Goal: Transaction & Acquisition: Purchase product/service

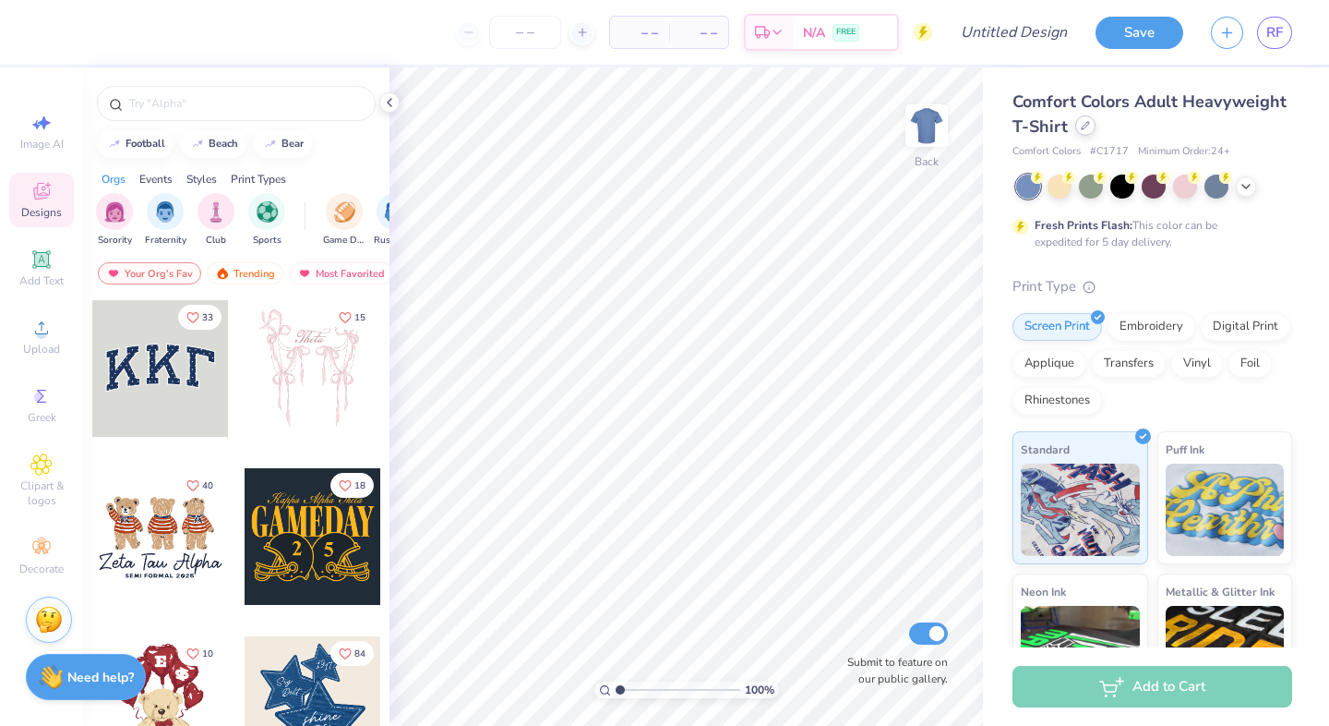
click at [1078, 129] on div at bounding box center [1086, 125] width 20 height 20
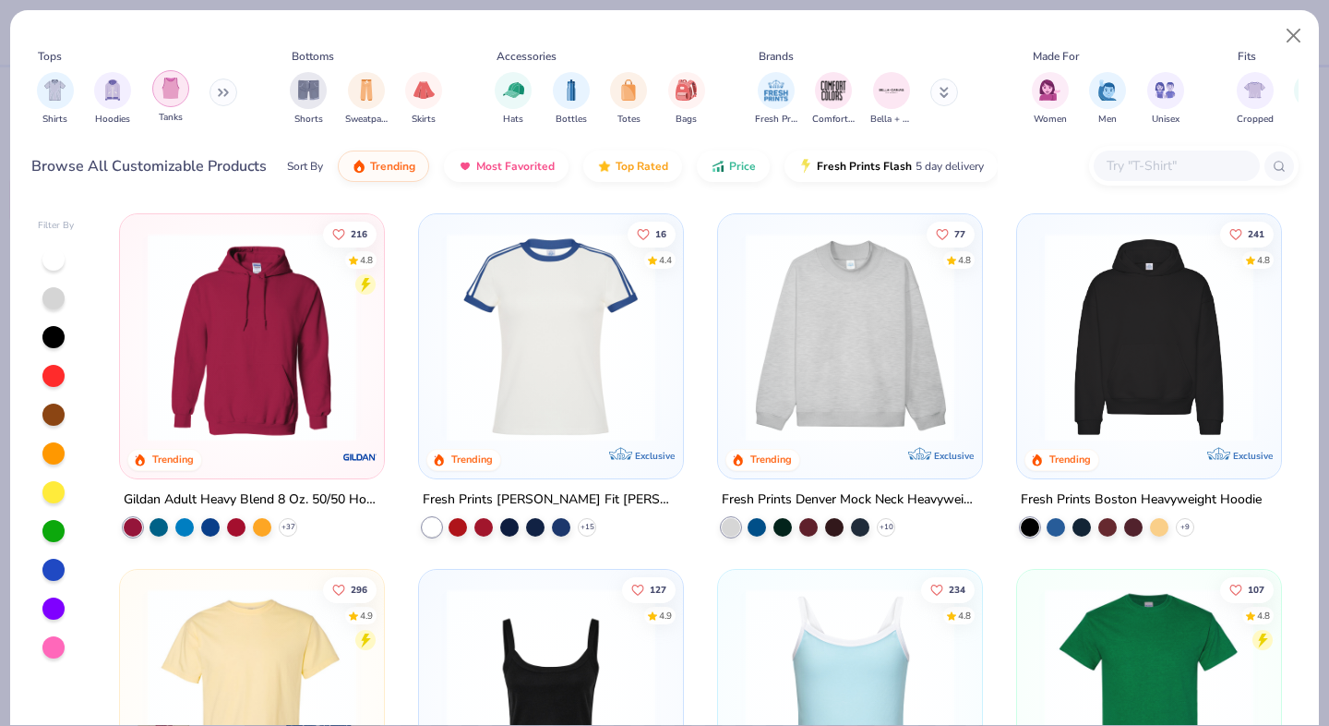
click at [175, 93] on img "filter for Tanks" at bounding box center [171, 88] width 20 height 21
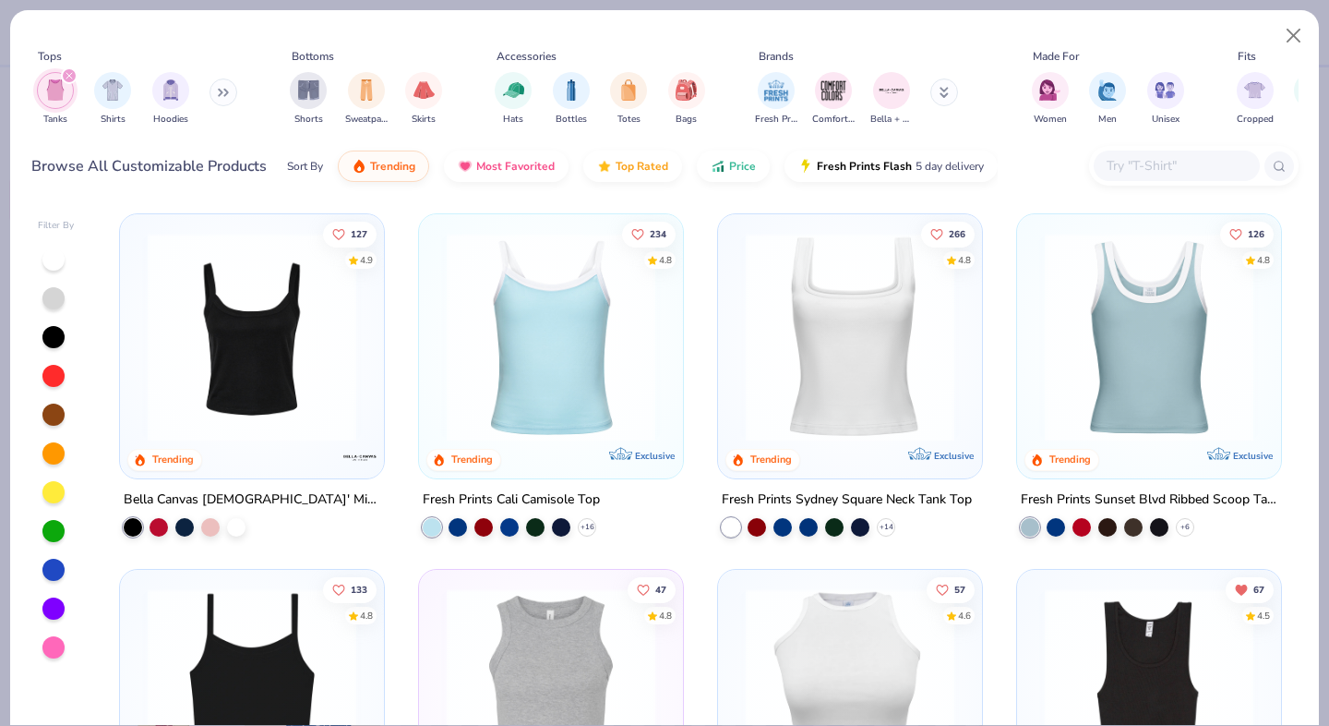
click at [1083, 337] on img at bounding box center [1149, 337] width 227 height 209
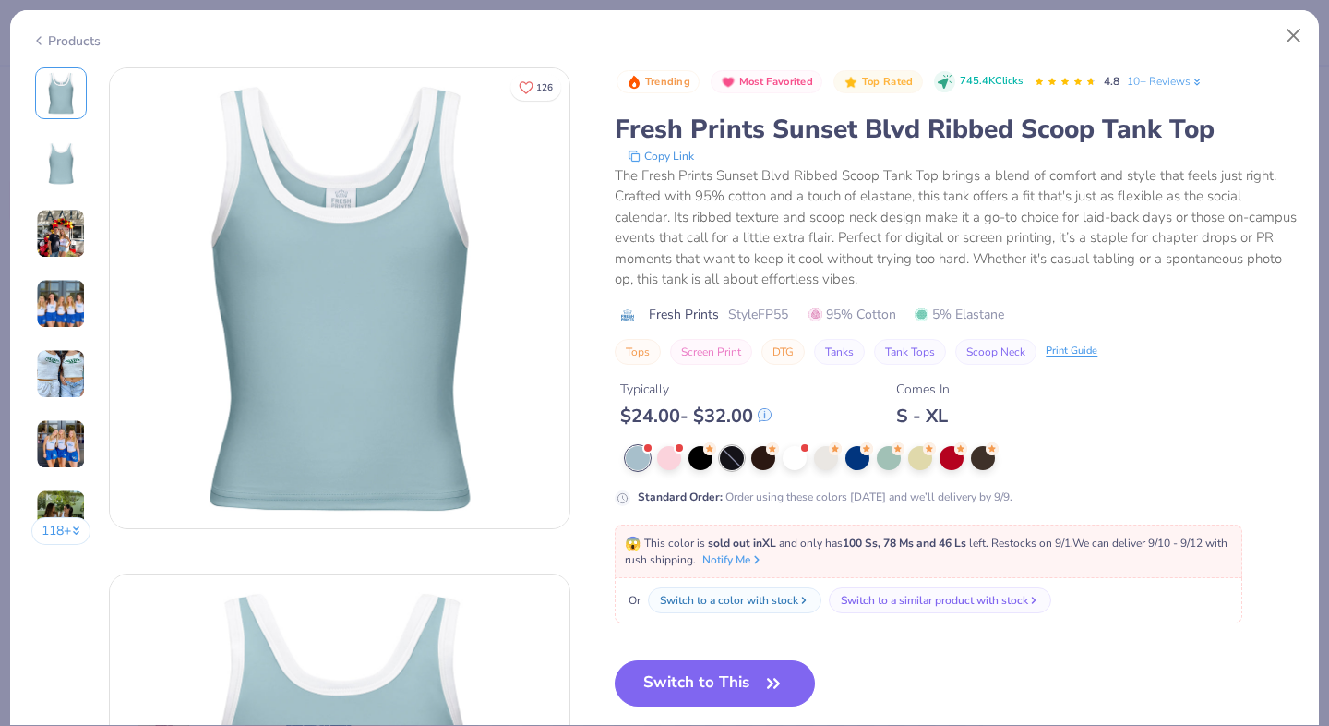
click at [735, 459] on div at bounding box center [732, 458] width 24 height 24
click at [767, 463] on div at bounding box center [764, 456] width 24 height 24
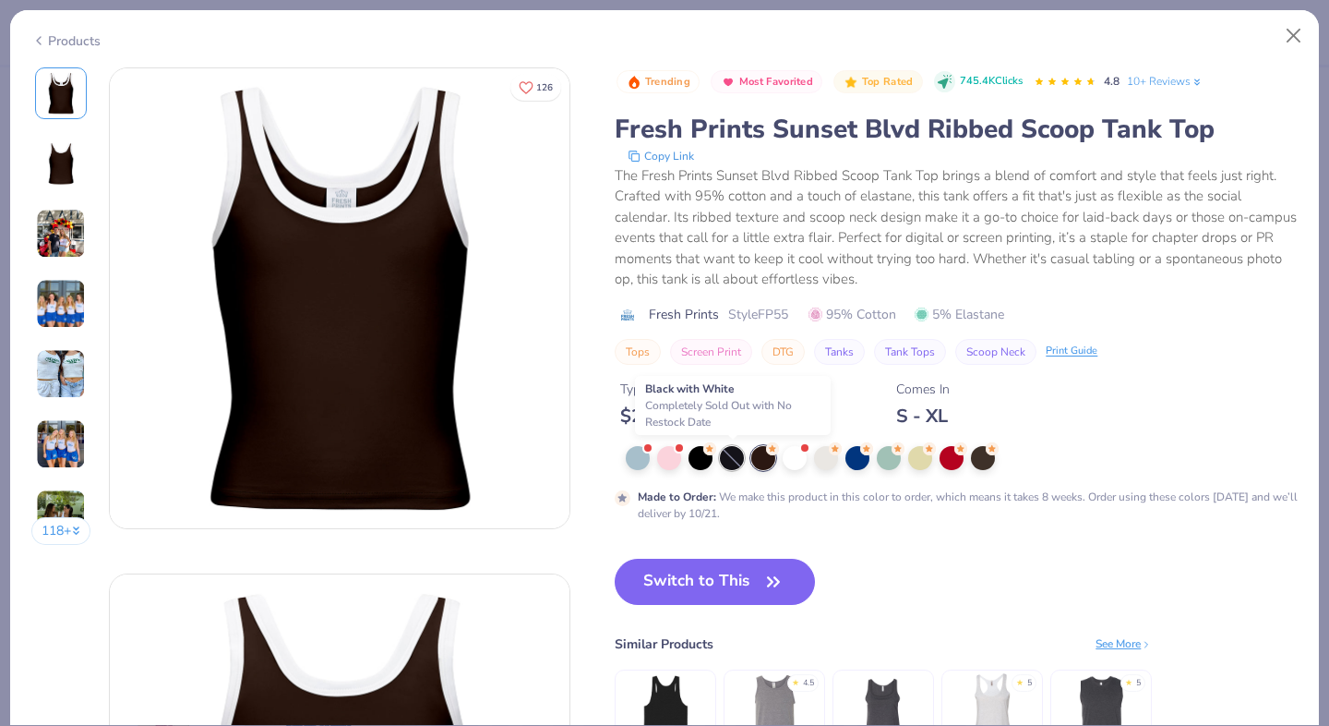
click at [723, 456] on div at bounding box center [732, 458] width 24 height 24
click at [824, 463] on div at bounding box center [826, 456] width 24 height 24
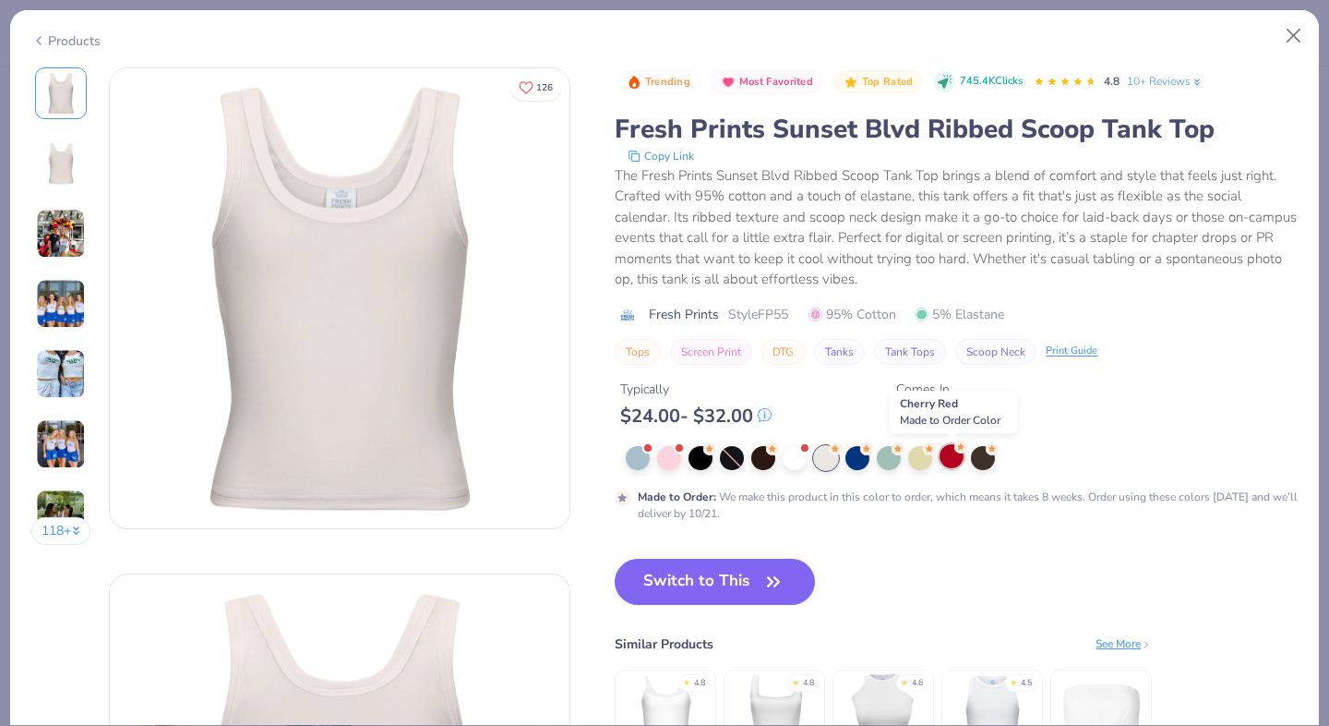
click at [952, 462] on div at bounding box center [952, 456] width 24 height 24
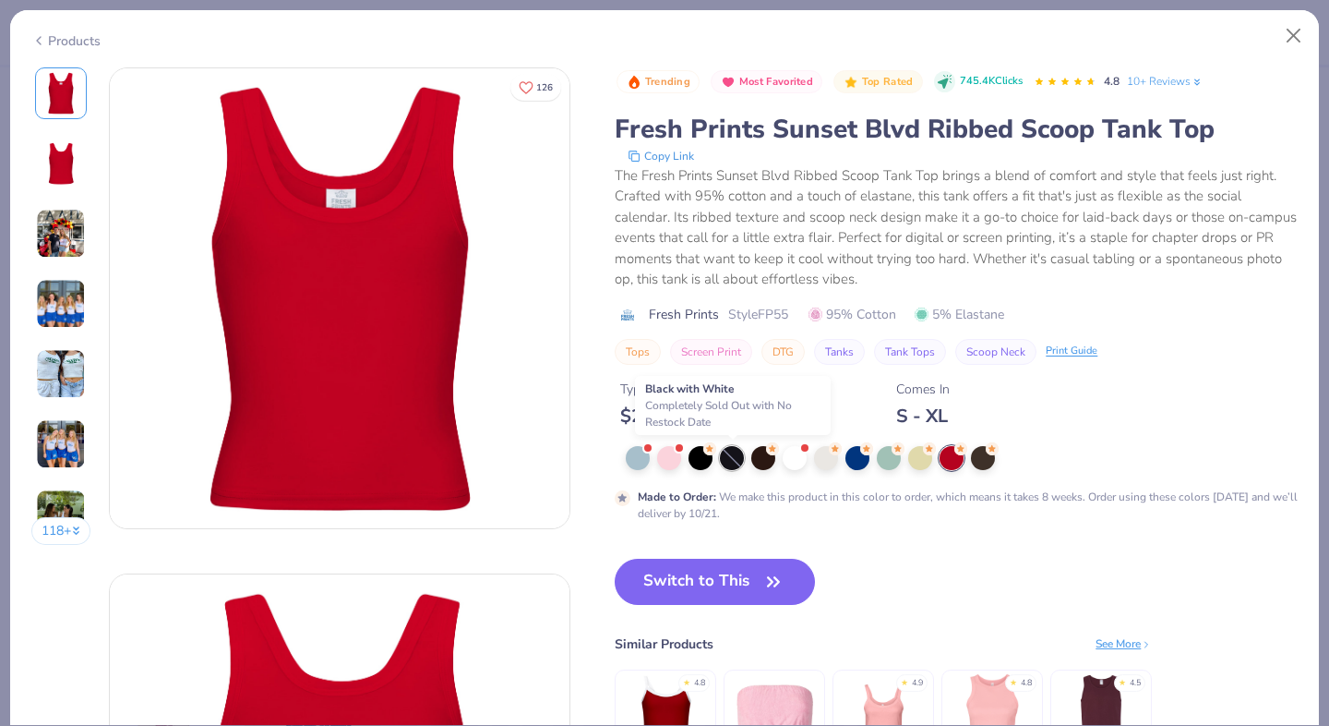
click at [739, 459] on div at bounding box center [732, 458] width 24 height 24
click at [755, 460] on div at bounding box center [764, 456] width 24 height 24
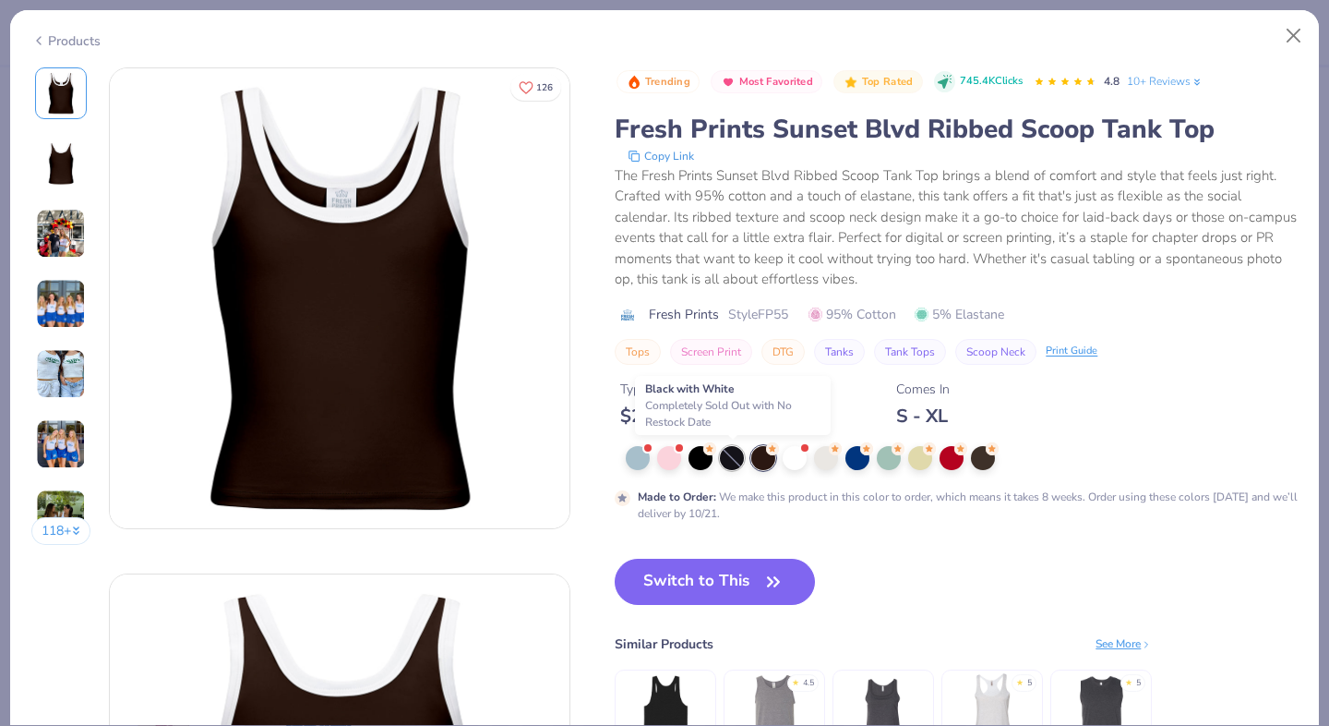
click at [735, 458] on div at bounding box center [732, 458] width 24 height 24
click at [736, 458] on div at bounding box center [732, 458] width 24 height 24
click at [737, 458] on div at bounding box center [732, 458] width 24 height 24
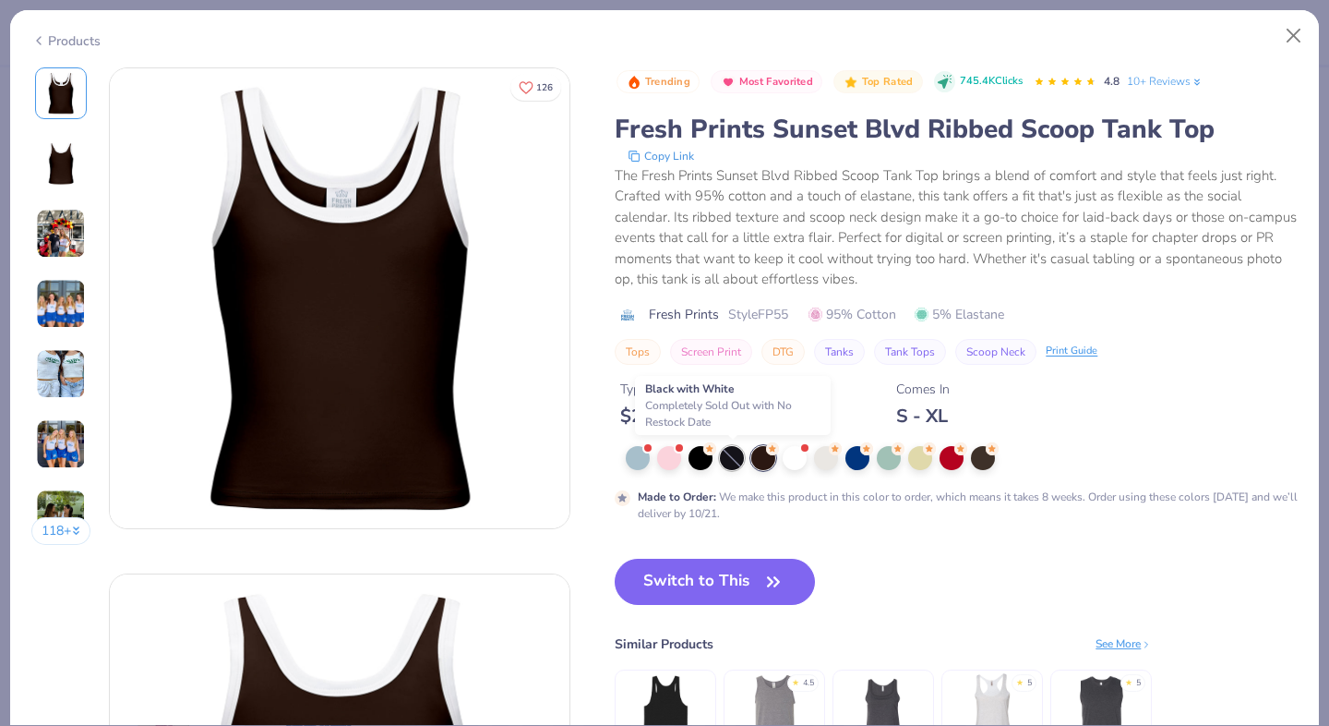
click at [737, 458] on div at bounding box center [732, 458] width 24 height 24
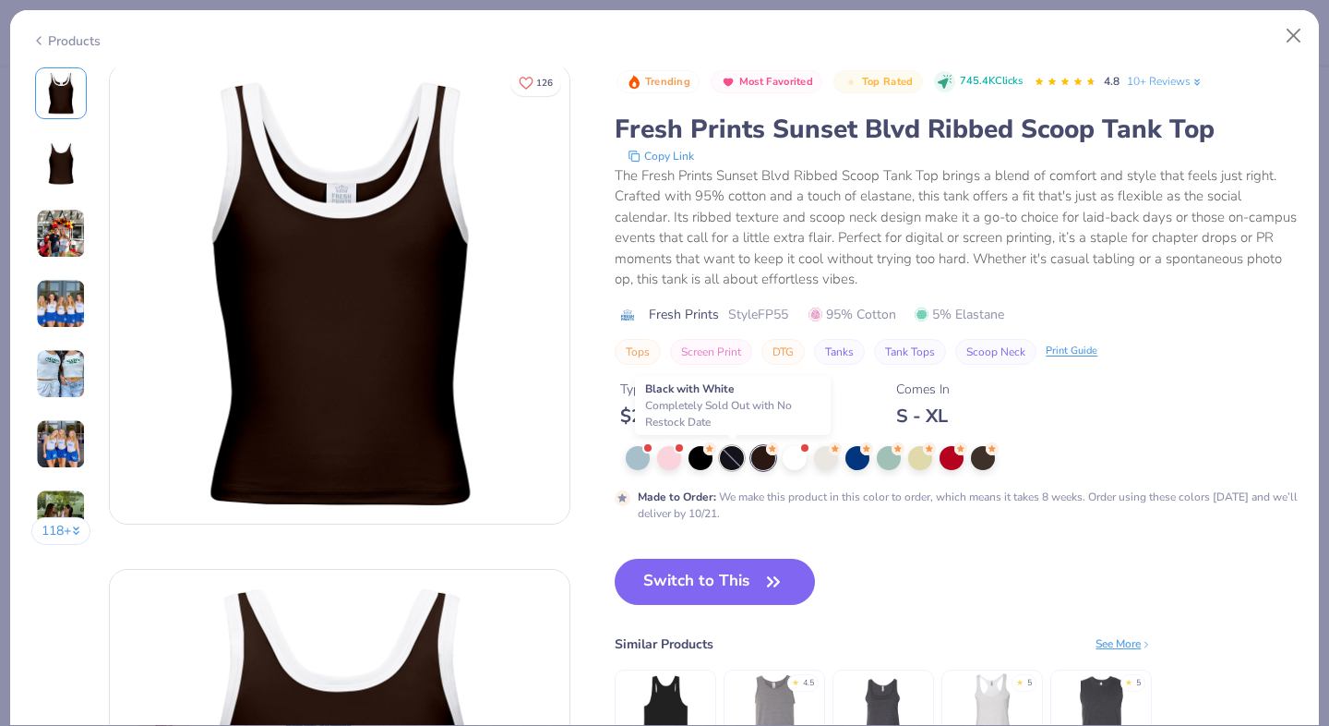
scroll to position [6, 0]
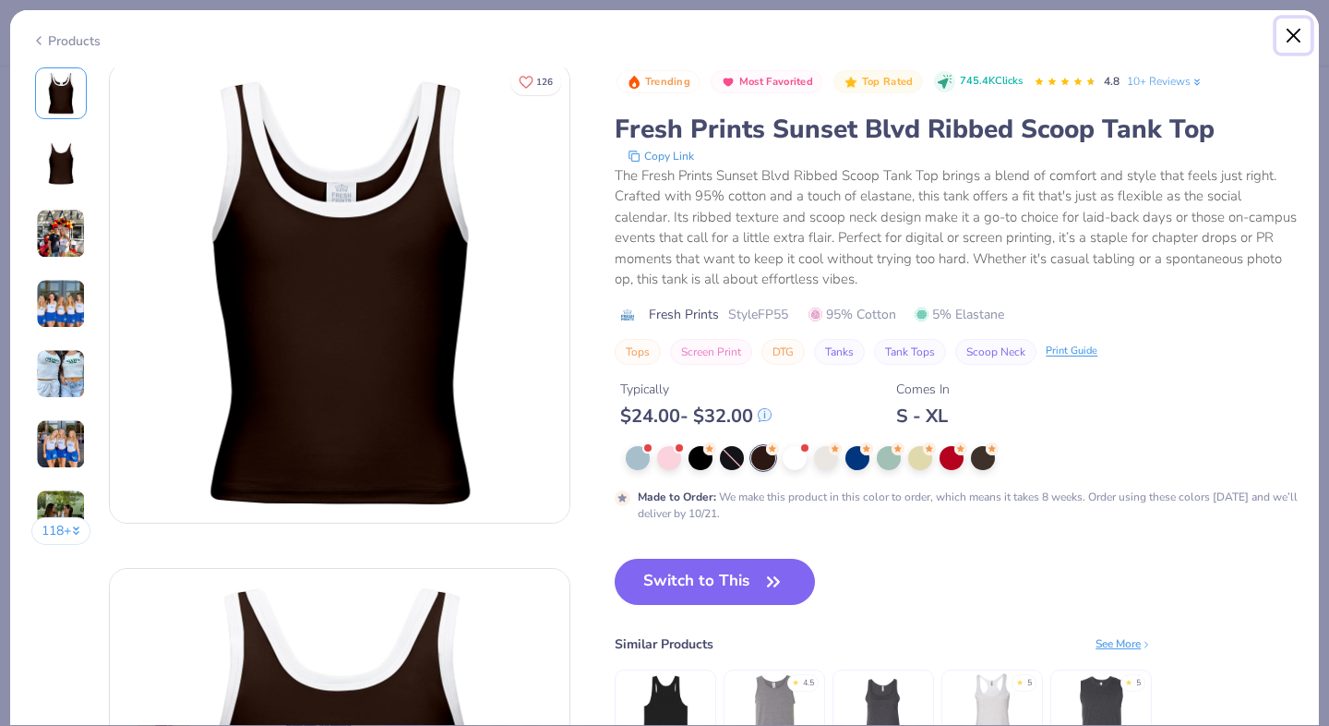
click at [1288, 42] on button "Close" at bounding box center [1294, 35] width 35 height 35
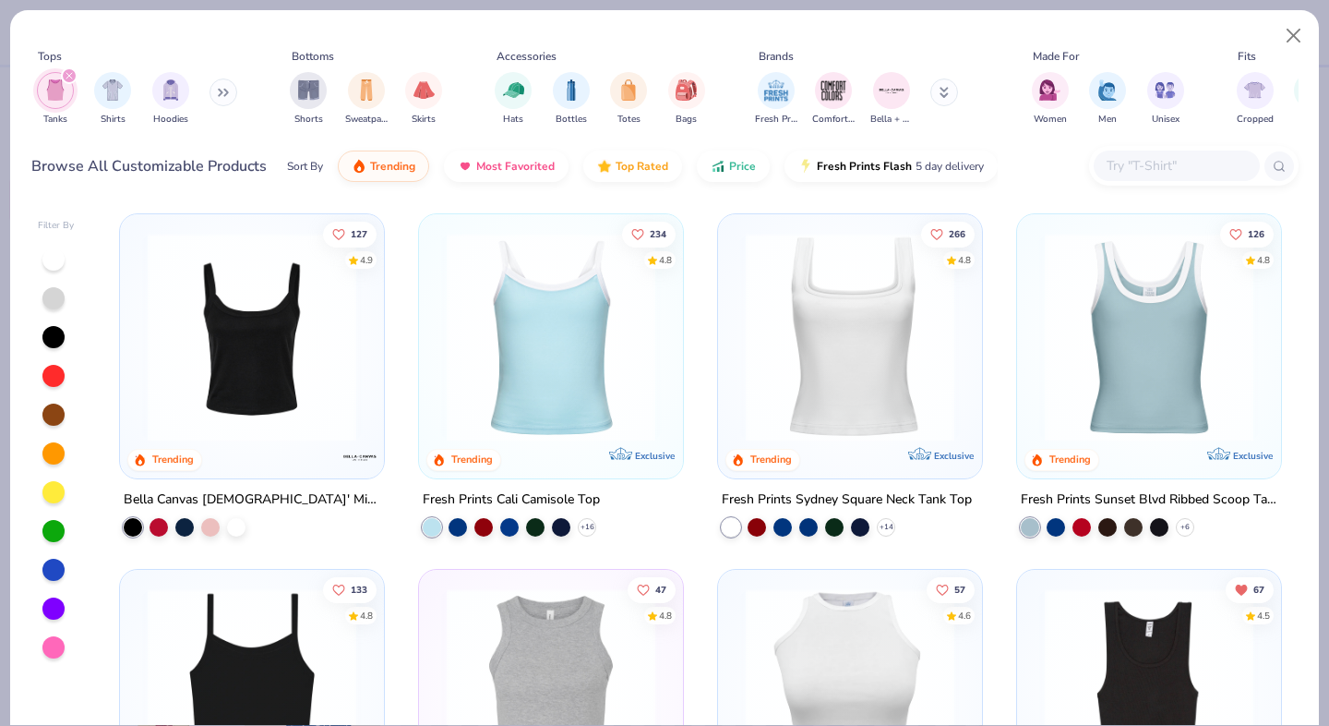
click at [777, 384] on img at bounding box center [850, 337] width 227 height 209
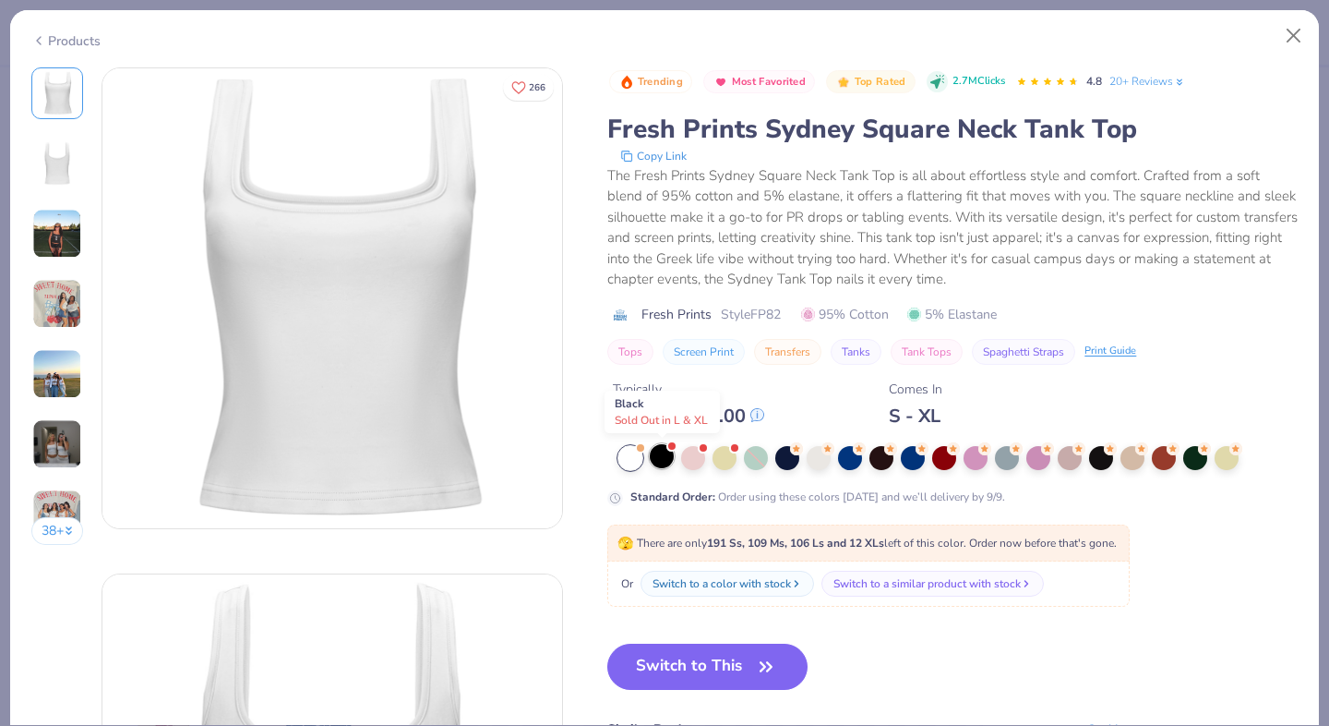
click at [670, 464] on div at bounding box center [662, 456] width 24 height 24
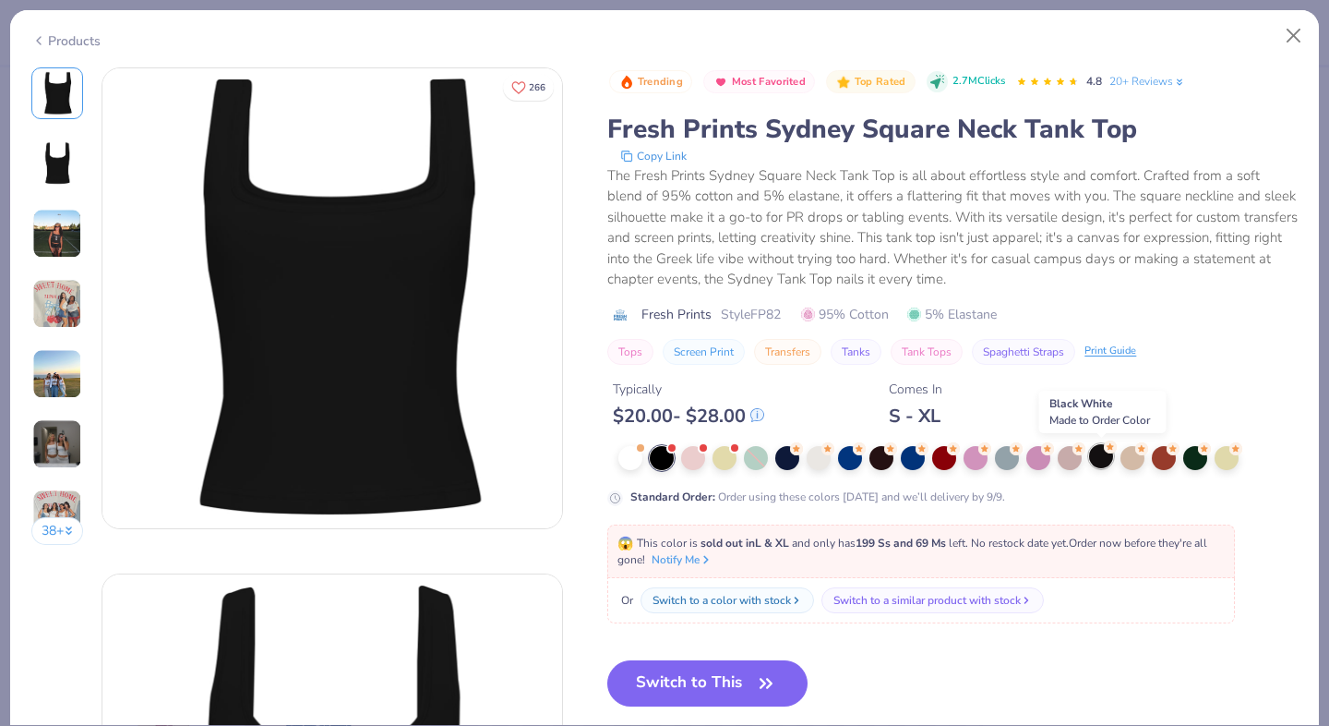
click at [1100, 464] on div at bounding box center [1101, 456] width 24 height 24
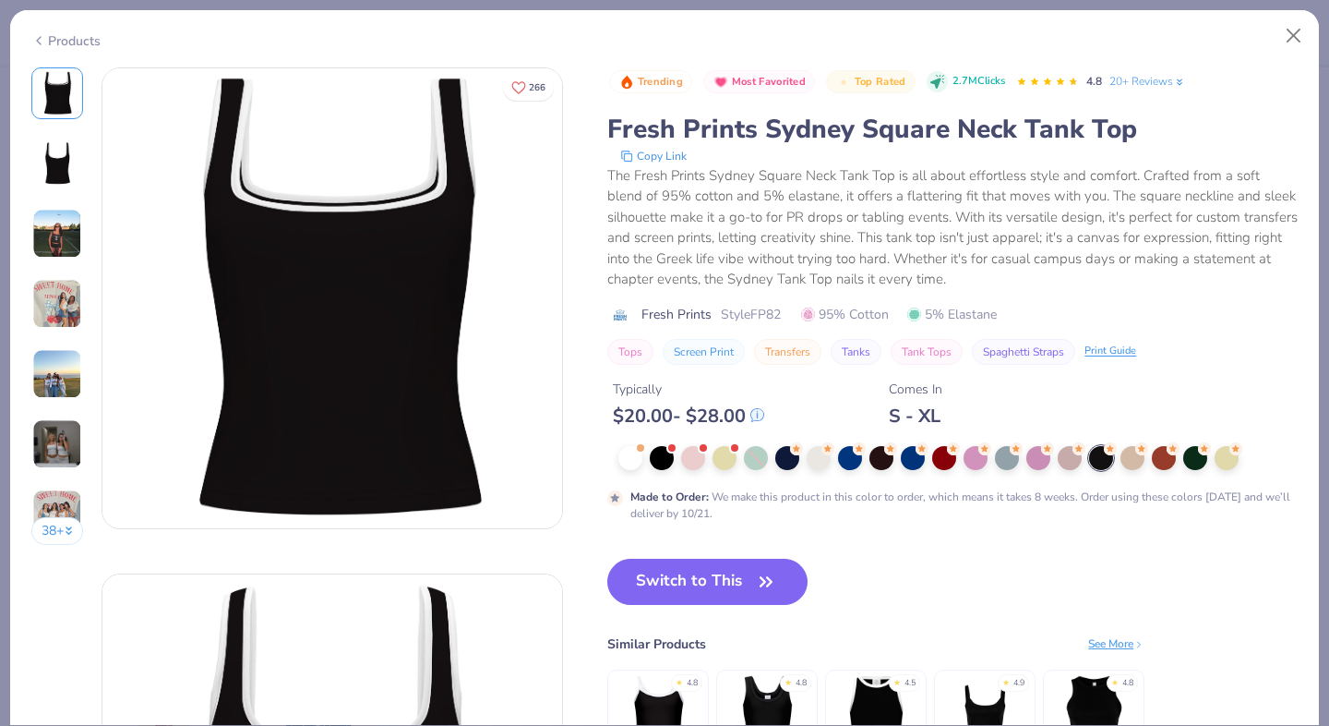
click at [65, 166] on img at bounding box center [57, 163] width 44 height 44
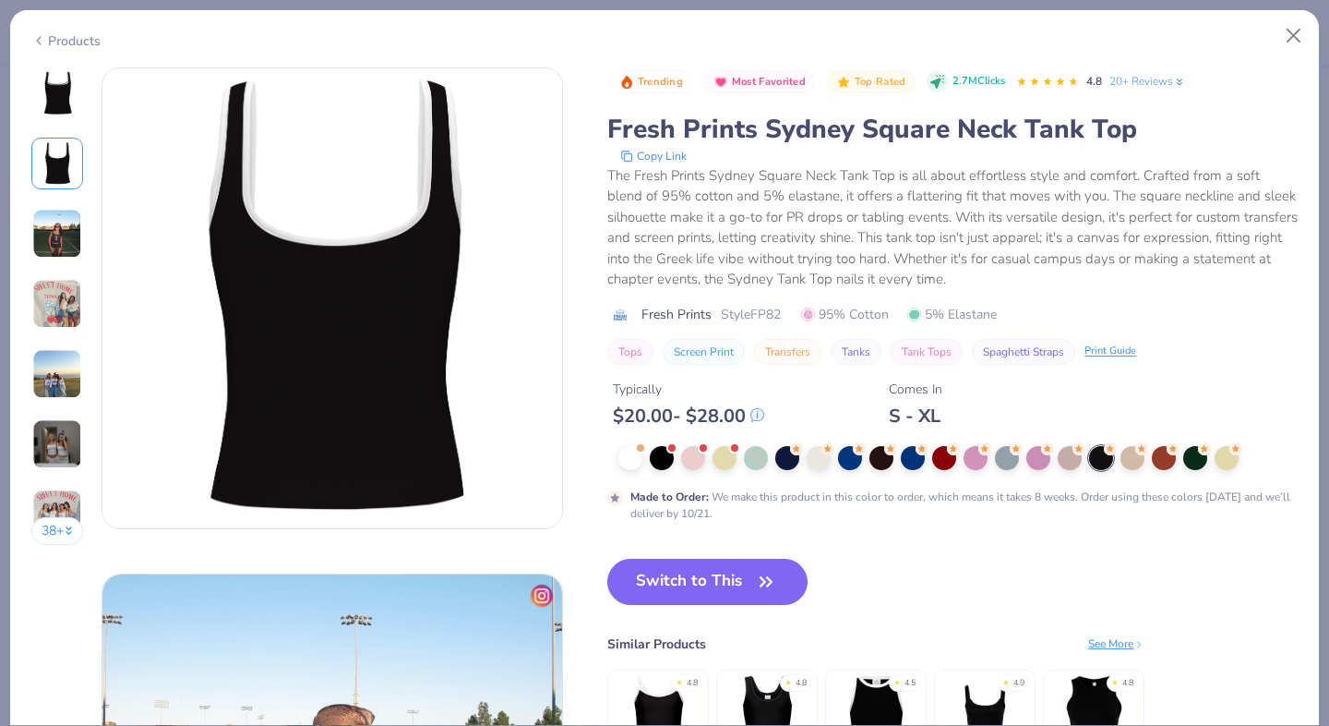
click at [50, 248] on img at bounding box center [57, 234] width 50 height 50
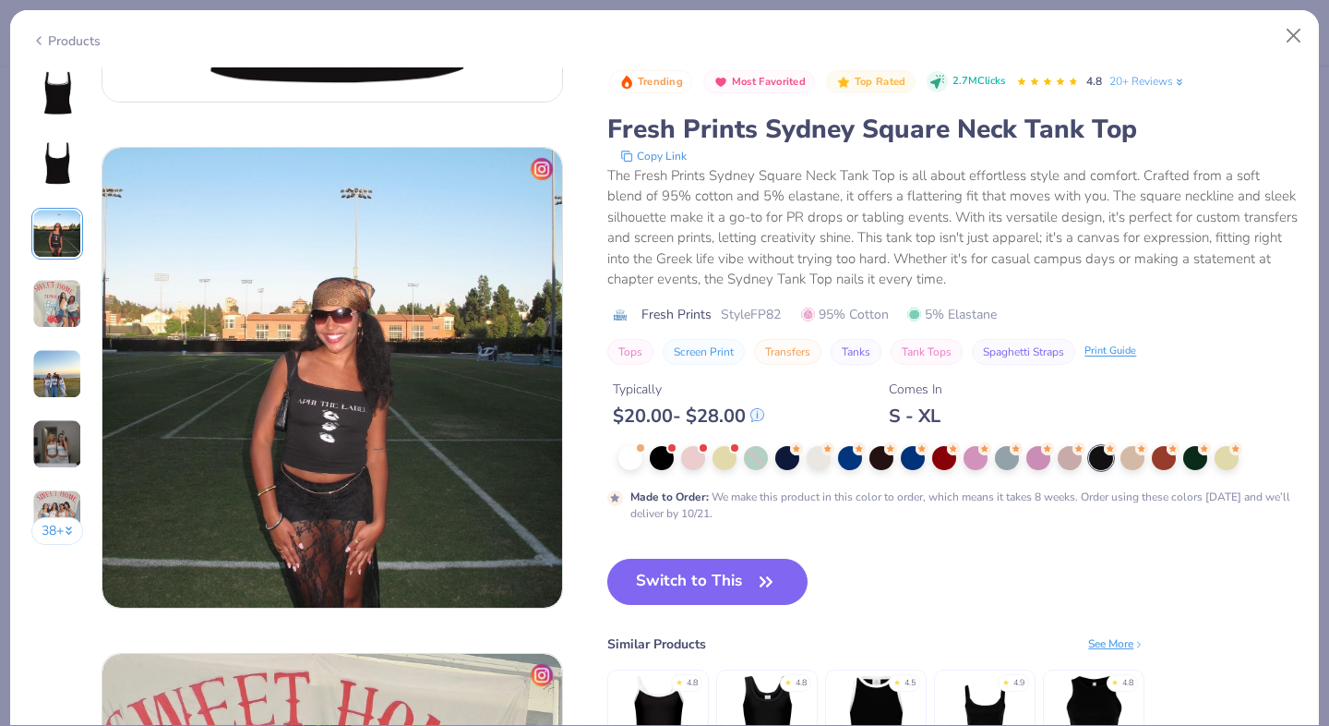
scroll to position [1012, 0]
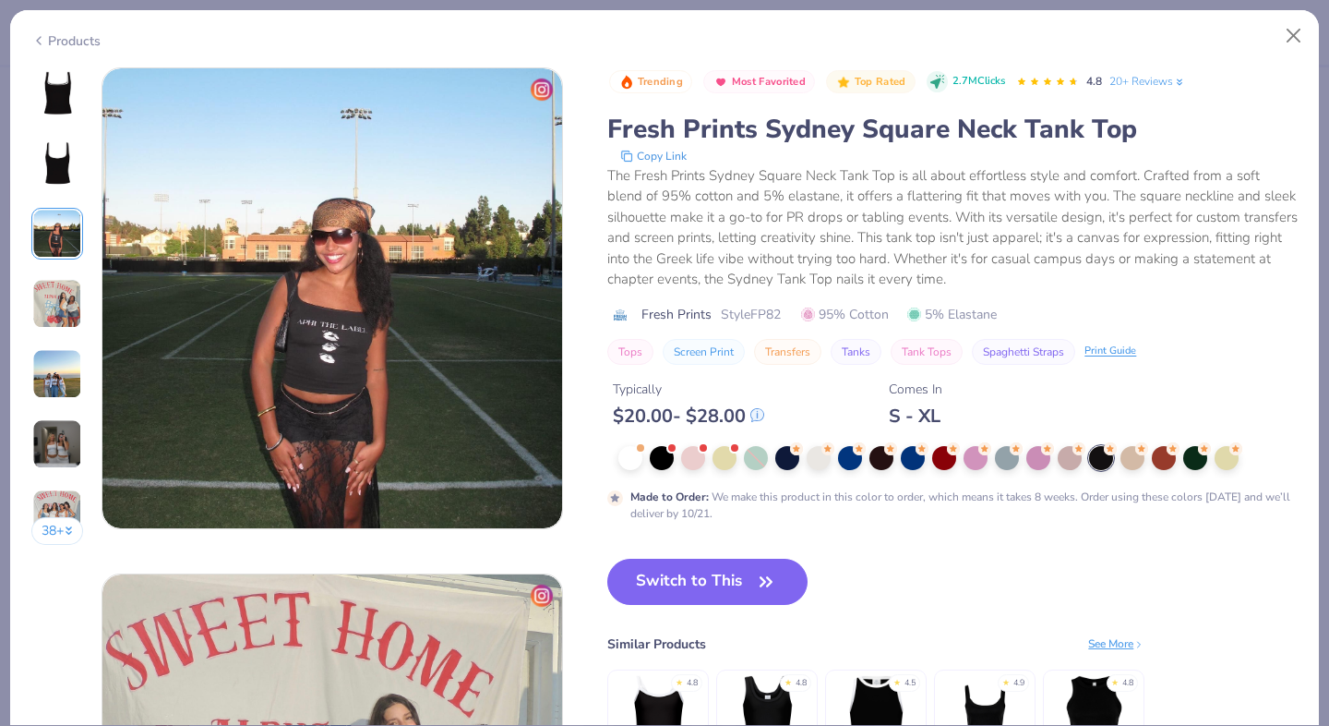
click at [56, 295] on img at bounding box center [57, 304] width 50 height 50
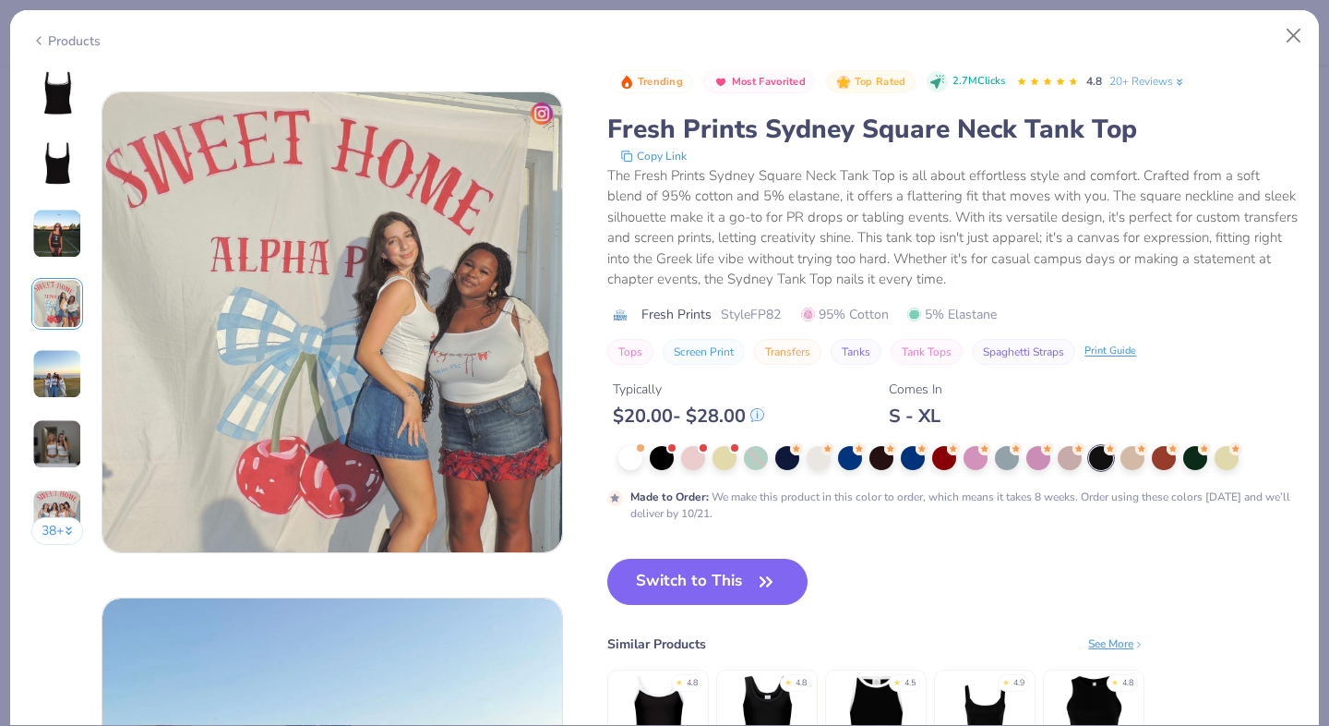
scroll to position [1518, 0]
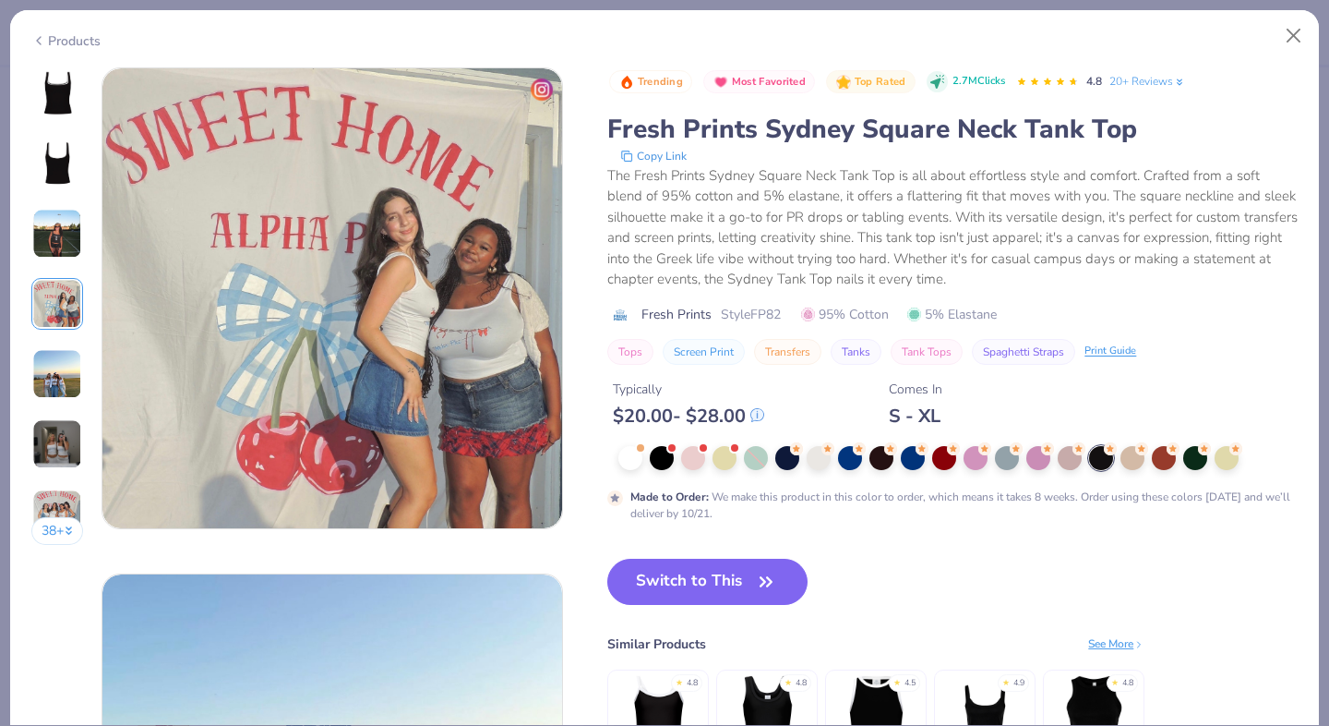
click at [51, 345] on div "38 +" at bounding box center [57, 312] width 53 height 491
click at [53, 380] on img at bounding box center [57, 374] width 50 height 50
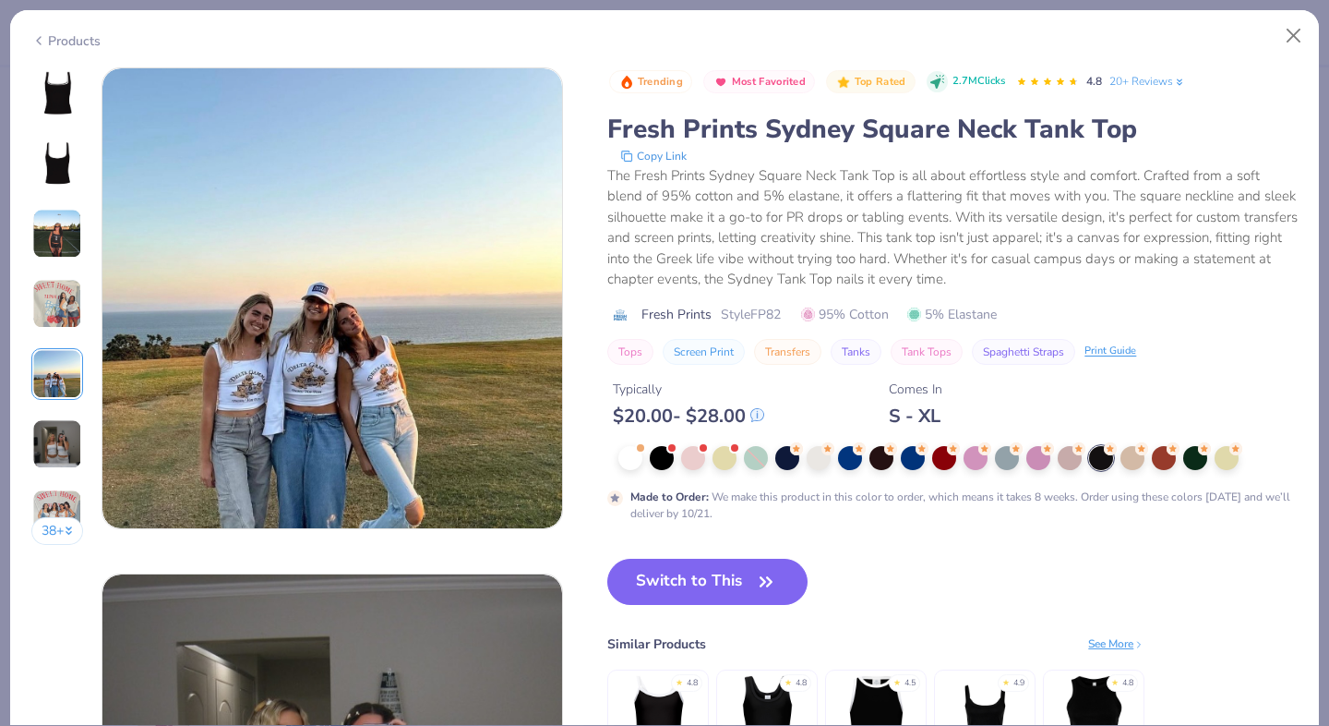
click at [47, 443] on img at bounding box center [57, 444] width 50 height 50
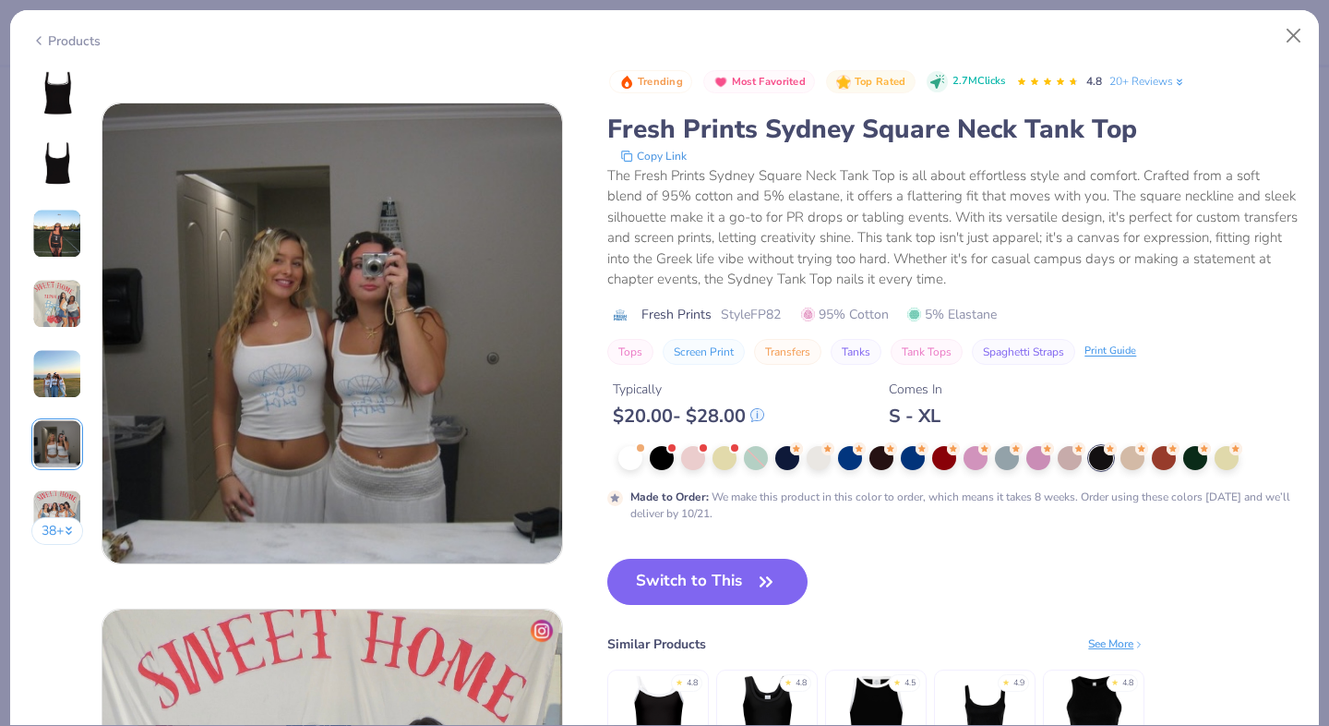
scroll to position [2530, 0]
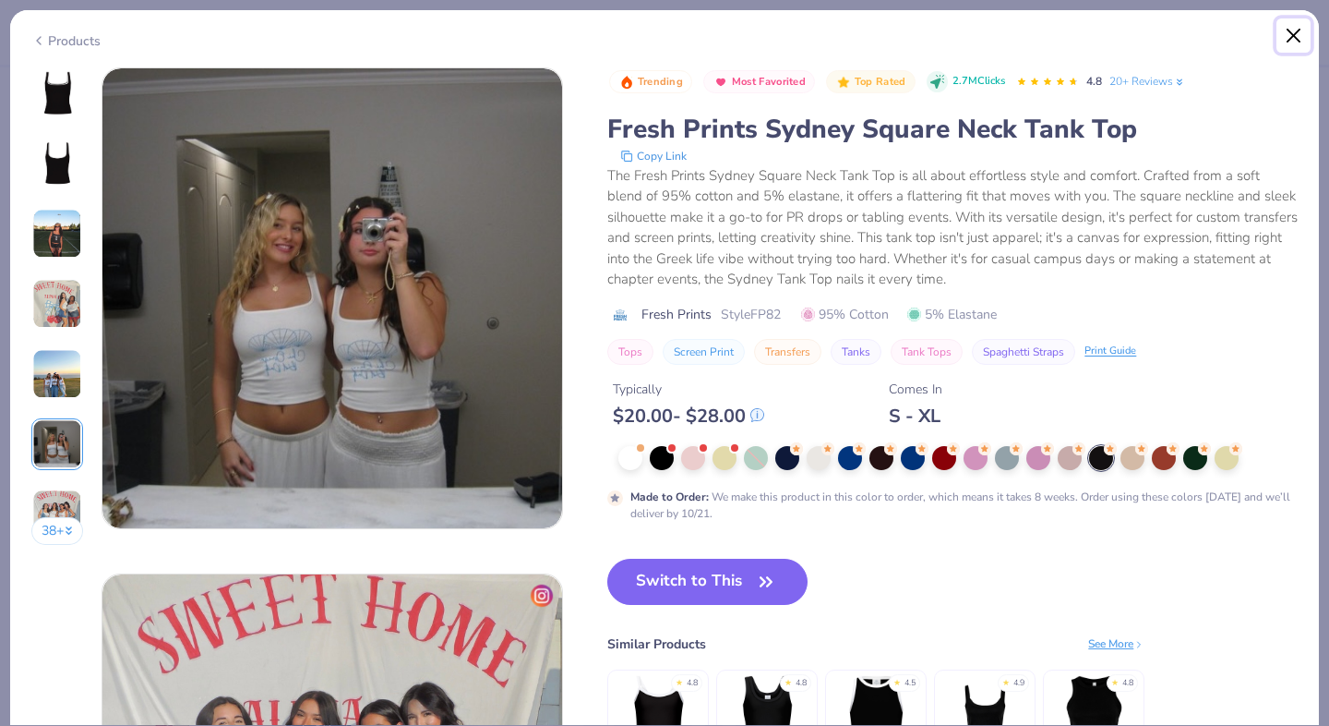
click at [1299, 26] on button "Close" at bounding box center [1294, 35] width 35 height 35
